Goal: Subscribe to service/newsletter

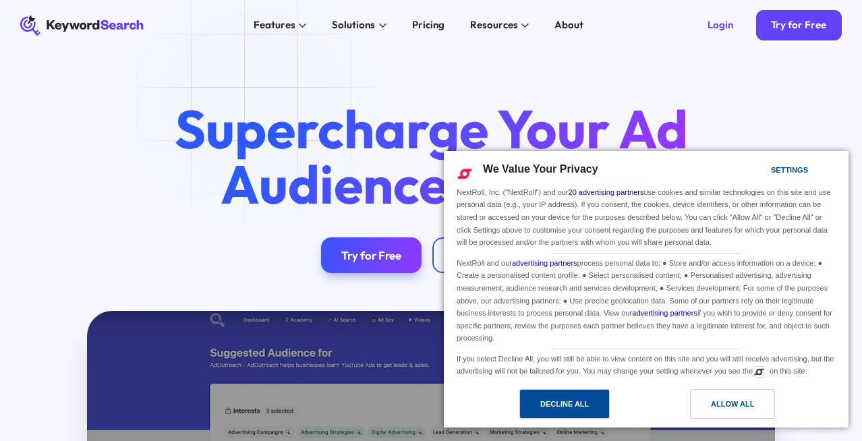
click at [579, 401] on div "Decline All" at bounding box center [564, 404] width 49 height 15
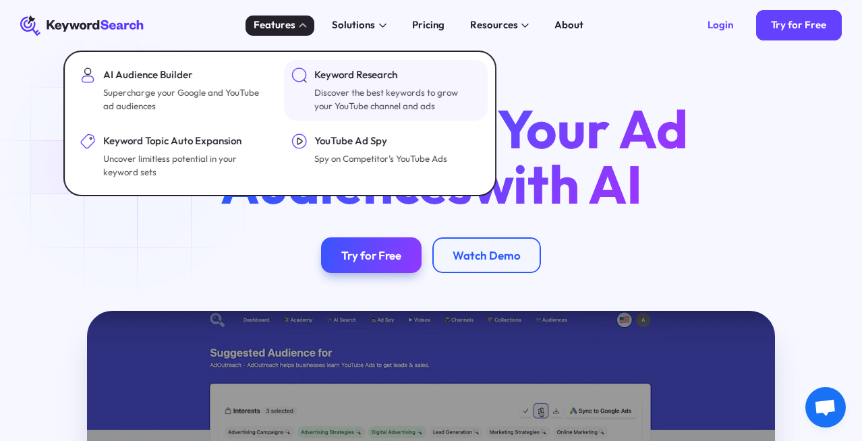
click at [339, 86] on div "Discover the best keywords to grow your YouTube channel and ads" at bounding box center [395, 100] width 163 height 28
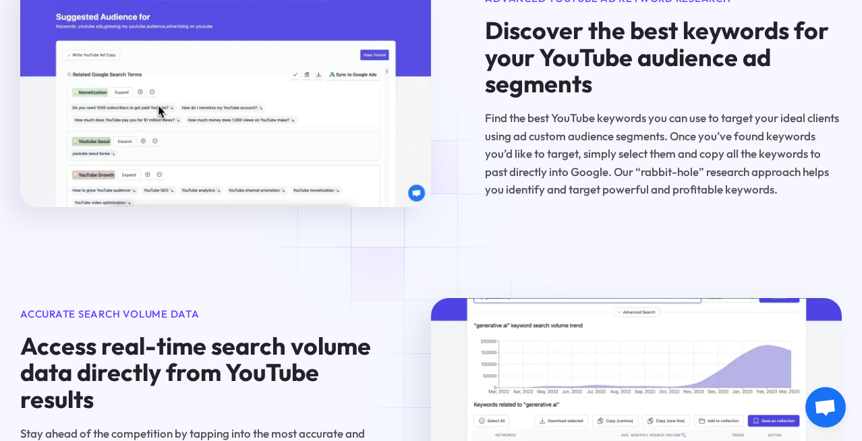
scroll to position [1235, 0]
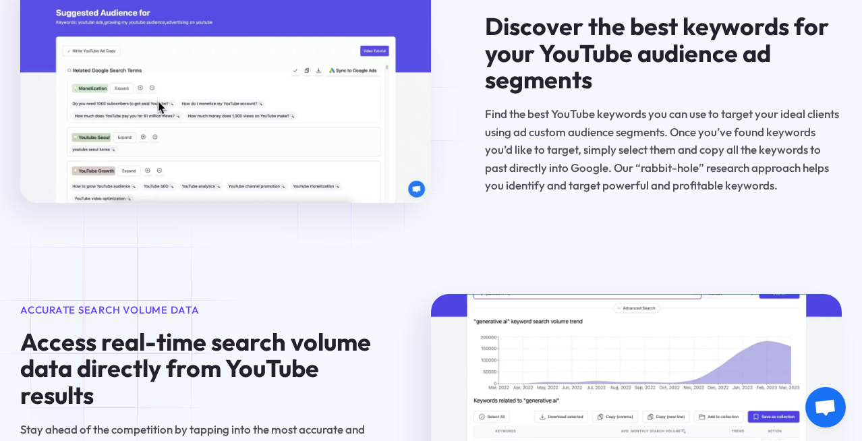
click at [335, 120] on video at bounding box center [225, 91] width 411 height 224
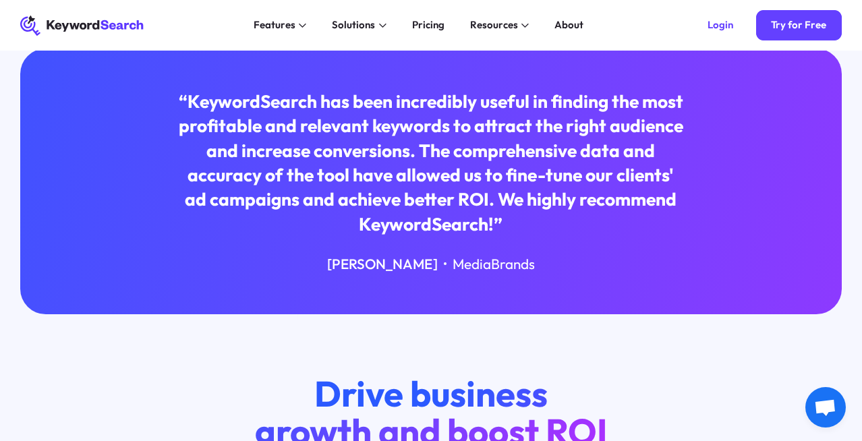
scroll to position [0, 0]
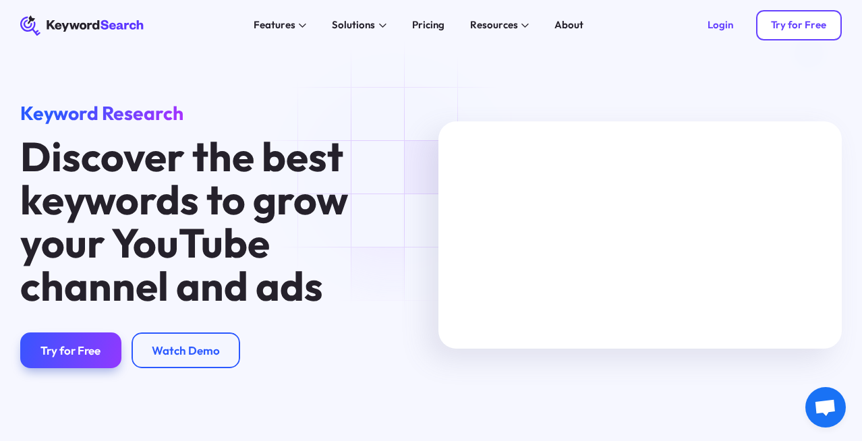
click at [799, 32] on link "Try for Free" at bounding box center [799, 25] width 86 height 30
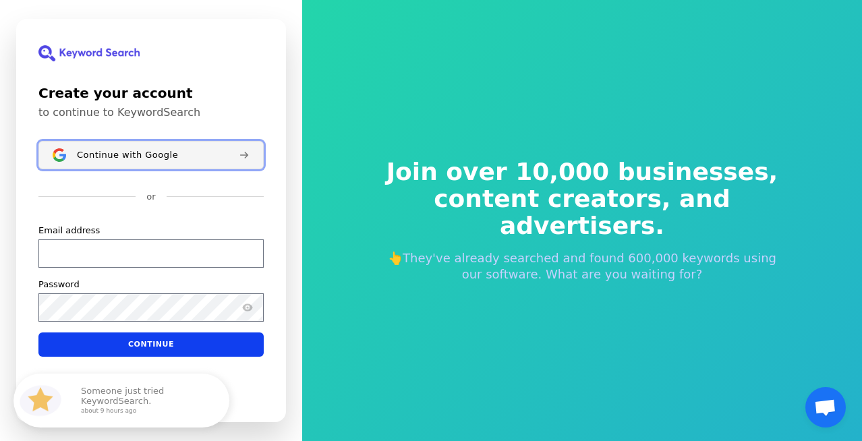
click at [134, 158] on span "Continue with Google" at bounding box center [127, 155] width 101 height 11
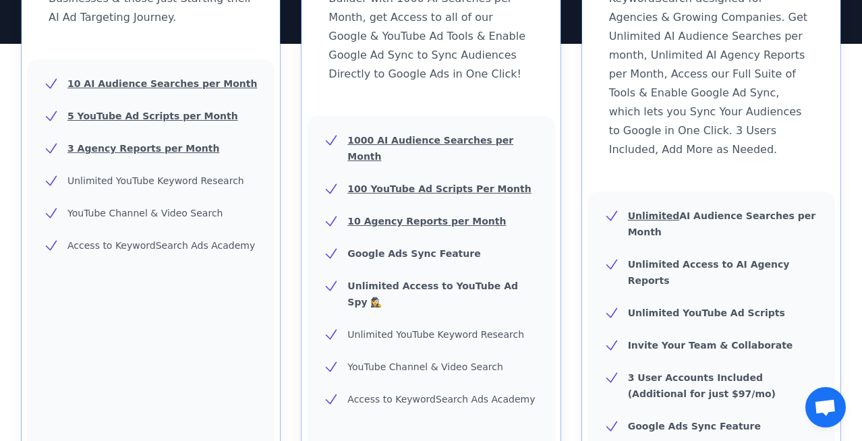
scroll to position [320, 0]
